Goal: Information Seeking & Learning: Learn about a topic

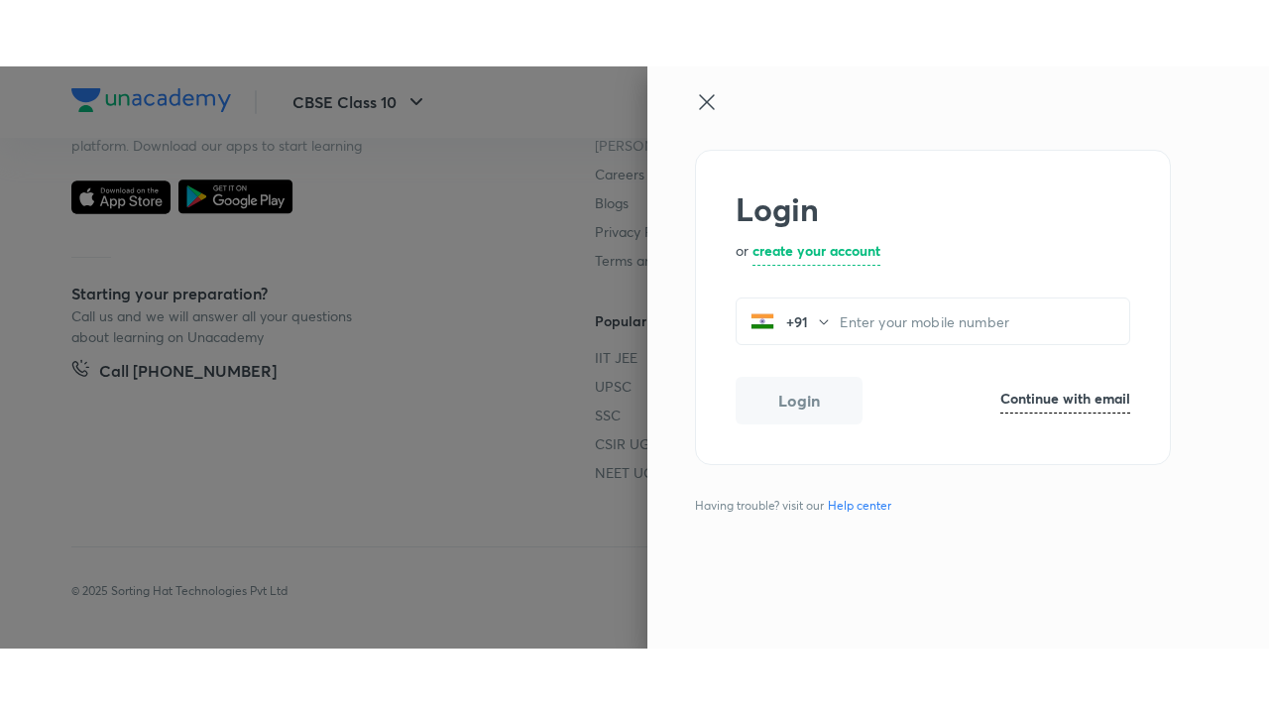
scroll to position [1187, 0]
